Goal: Task Accomplishment & Management: Manage account settings

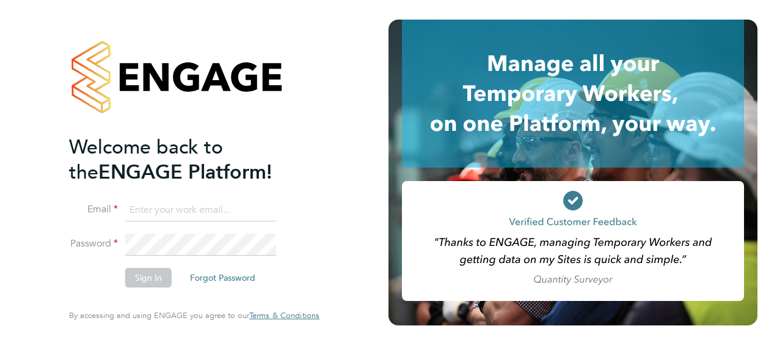
type input "[PERSON_NAME][EMAIL_ADDRESS][DOMAIN_NAME]"
click at [147, 275] on button "Sign In" at bounding box center [148, 278] width 46 height 20
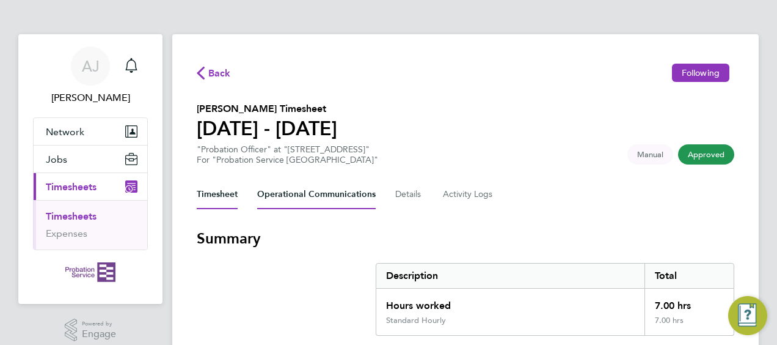
click at [330, 193] on Communications-tab "Operational Communications" at bounding box center [316, 194] width 119 height 29
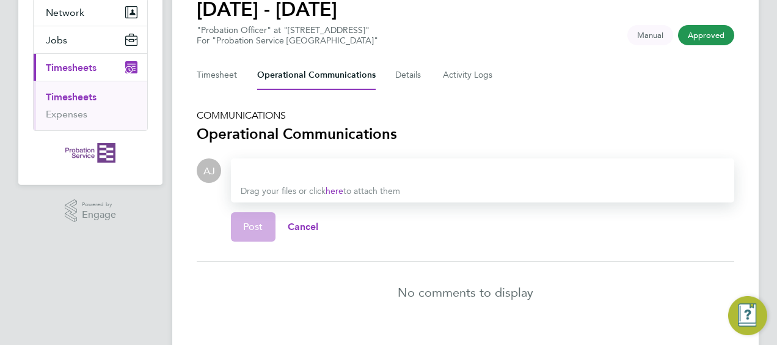
scroll to position [145, 0]
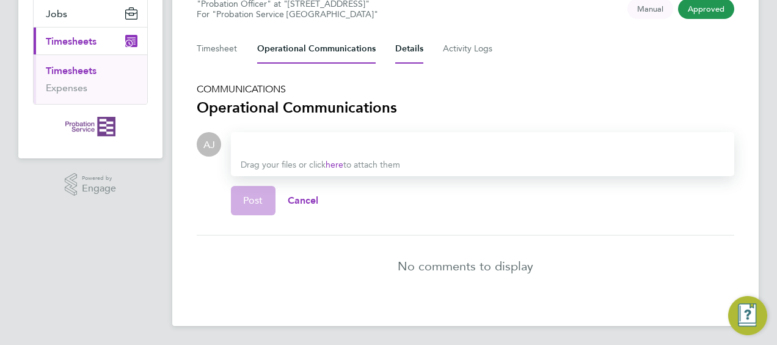
click at [407, 49] on button "Details" at bounding box center [409, 48] width 28 height 29
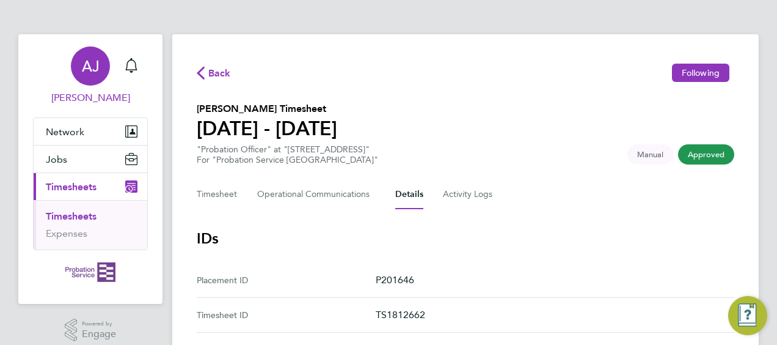
click at [95, 63] on span "AJ" at bounding box center [91, 66] width 18 height 16
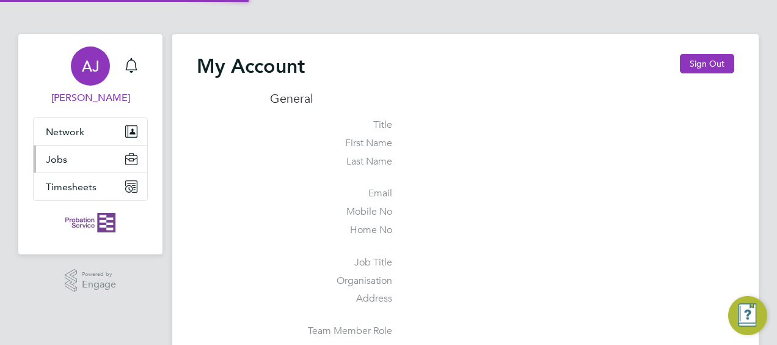
type input "[PERSON_NAME][EMAIL_ADDRESS][DOMAIN_NAME]"
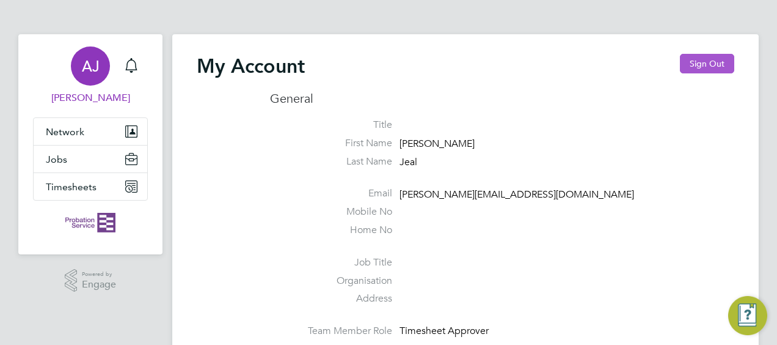
click at [699, 62] on button "Sign Out" at bounding box center [707, 64] width 54 height 20
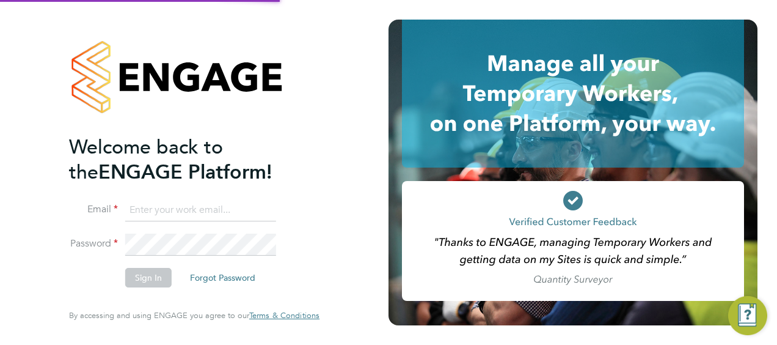
type input "[PERSON_NAME][EMAIL_ADDRESS][DOMAIN_NAME]"
